Goal: Information Seeking & Learning: Learn about a topic

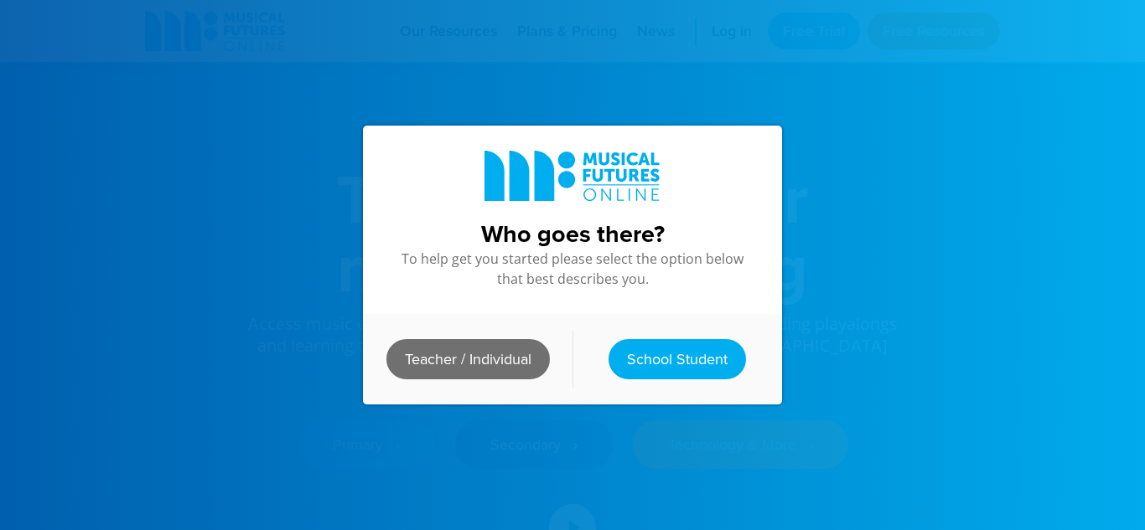
click at [470, 366] on link "Teacher / Individual" at bounding box center [467, 359] width 163 height 40
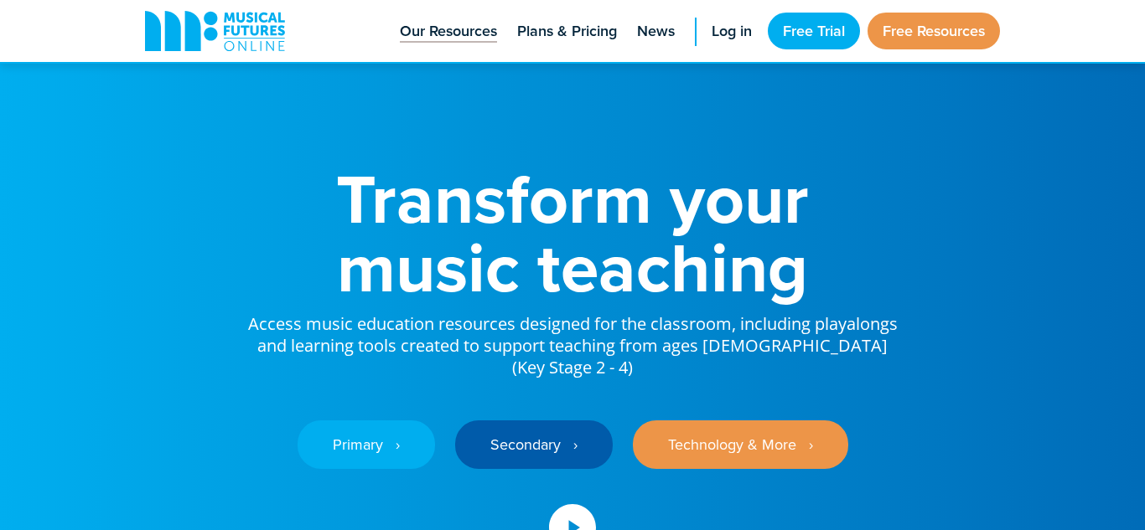
click at [404, 41] on span "Our Resources" at bounding box center [448, 31] width 97 height 23
click at [147, 133] on div "Transform your music teaching Access music education resources designed for the…" at bounding box center [572, 353] width 888 height 707
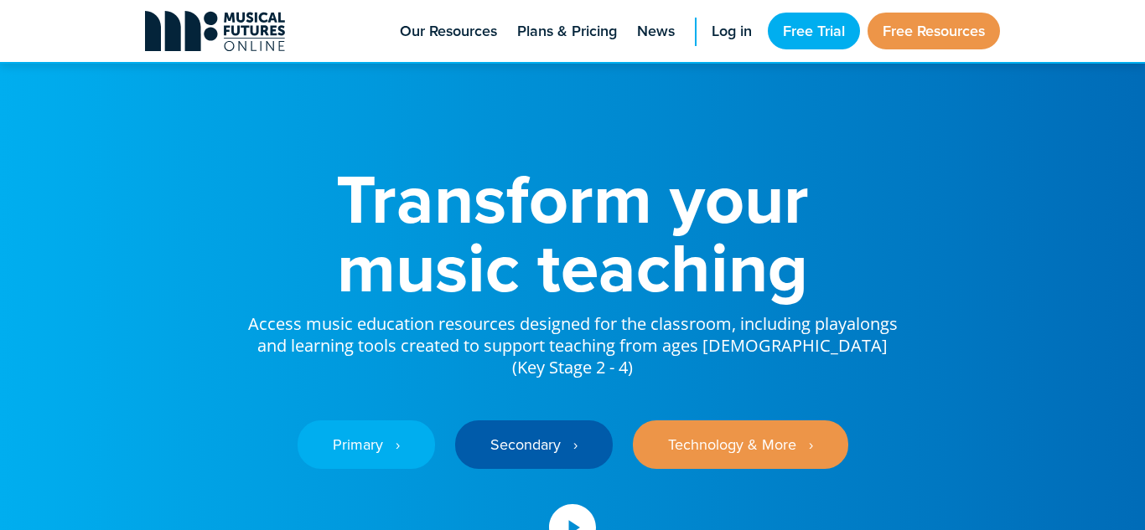
click at [141, 21] on link "Musical Futures Online" at bounding box center [215, 31] width 162 height 62
